Goal: Check status: Check status

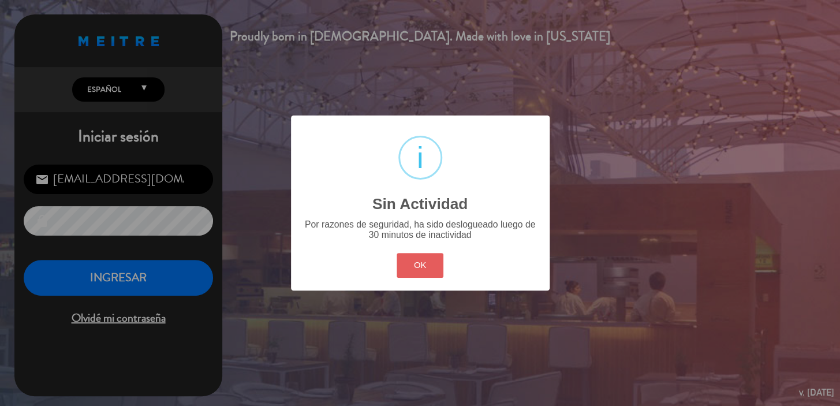
click at [405, 253] on button "OK" at bounding box center [420, 265] width 47 height 25
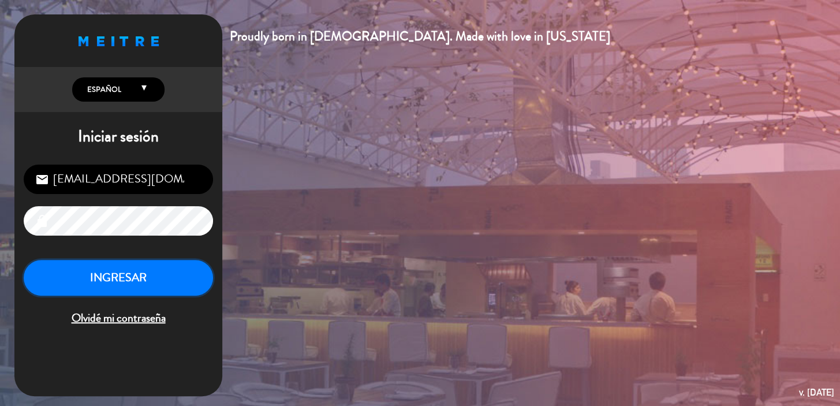
click at [173, 266] on button "INGRESAR" at bounding box center [118, 278] width 189 height 36
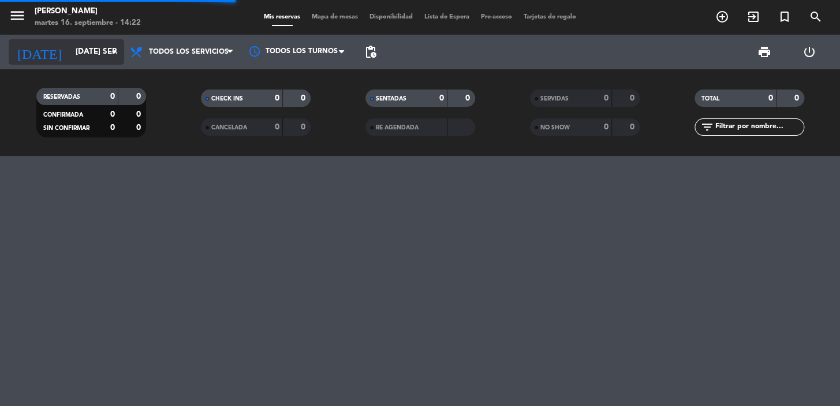
click at [100, 58] on input "[DATE] sep." at bounding box center [121, 52] width 102 height 21
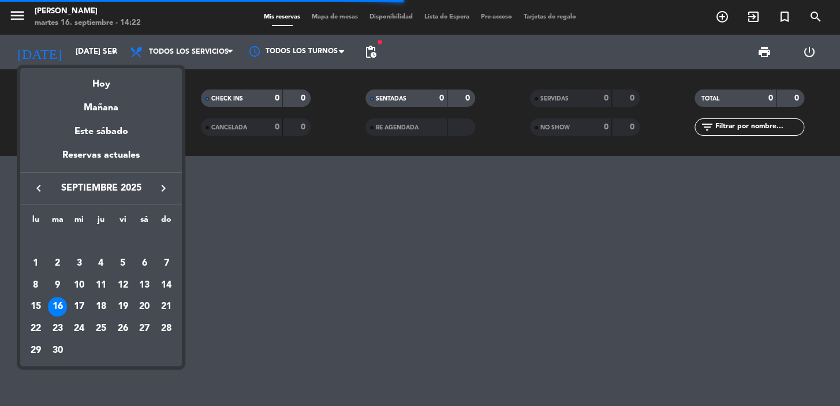
click at [126, 104] on div "Mañana" at bounding box center [101, 104] width 162 height 24
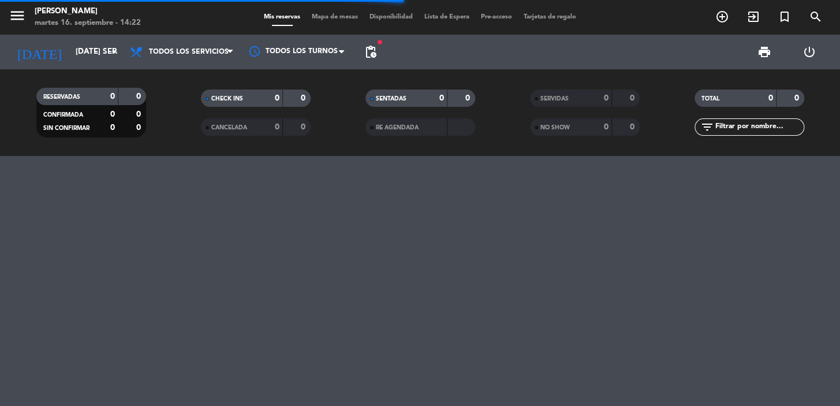
type input "mié. [DATE]"
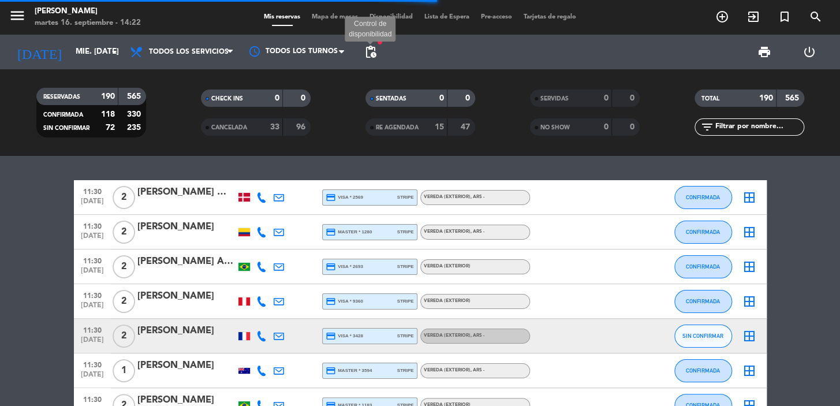
click at [374, 51] on span "pending_actions" at bounding box center [371, 52] width 14 height 14
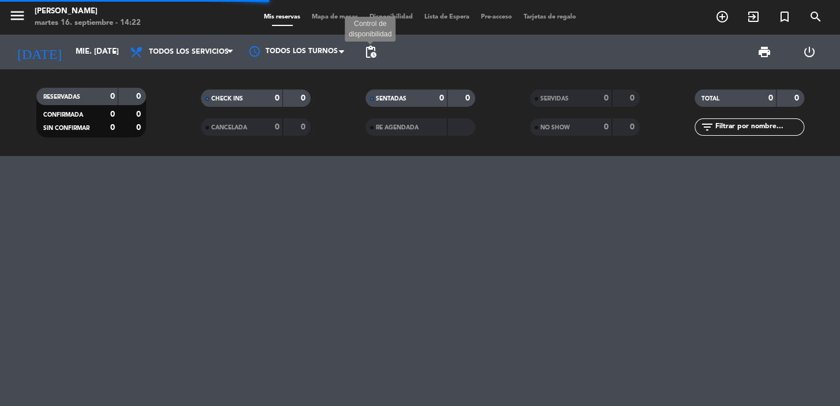
click at [372, 52] on span "pending_actions" at bounding box center [371, 52] width 14 height 14
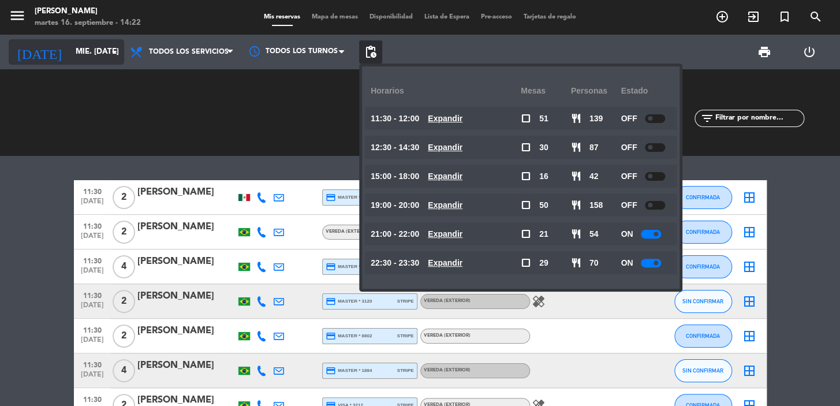
click at [70, 54] on input "mié. [DATE]" at bounding box center [121, 52] width 102 height 21
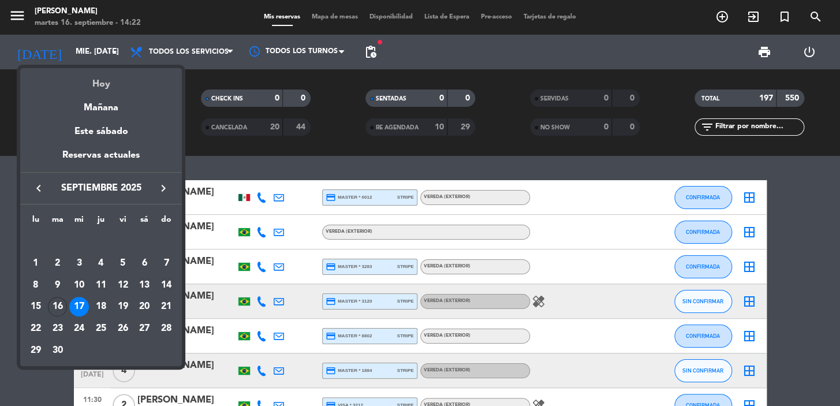
click at [115, 87] on div "Hoy" at bounding box center [101, 80] width 162 height 24
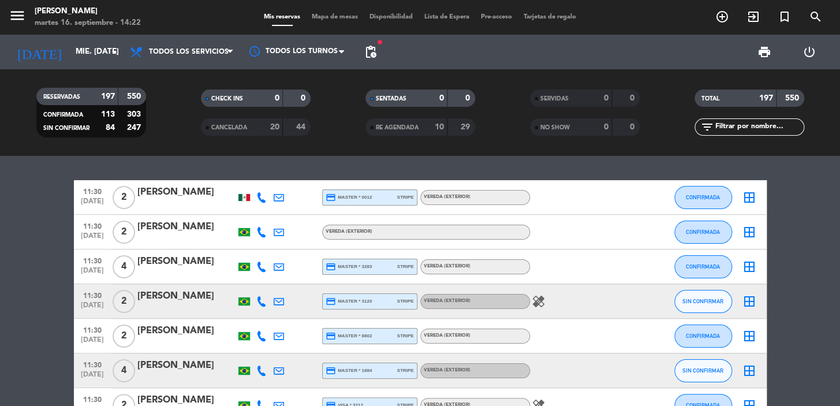
type input "[DATE] sep."
